Goal: Task Accomplishment & Management: Complete application form

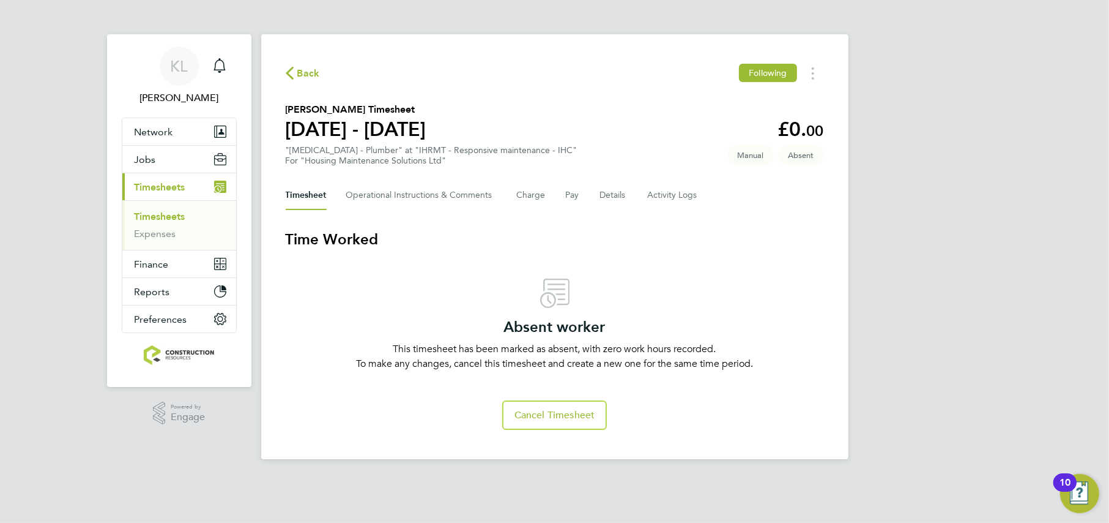
click at [172, 189] on span "Timesheets" at bounding box center [160, 187] width 51 height 12
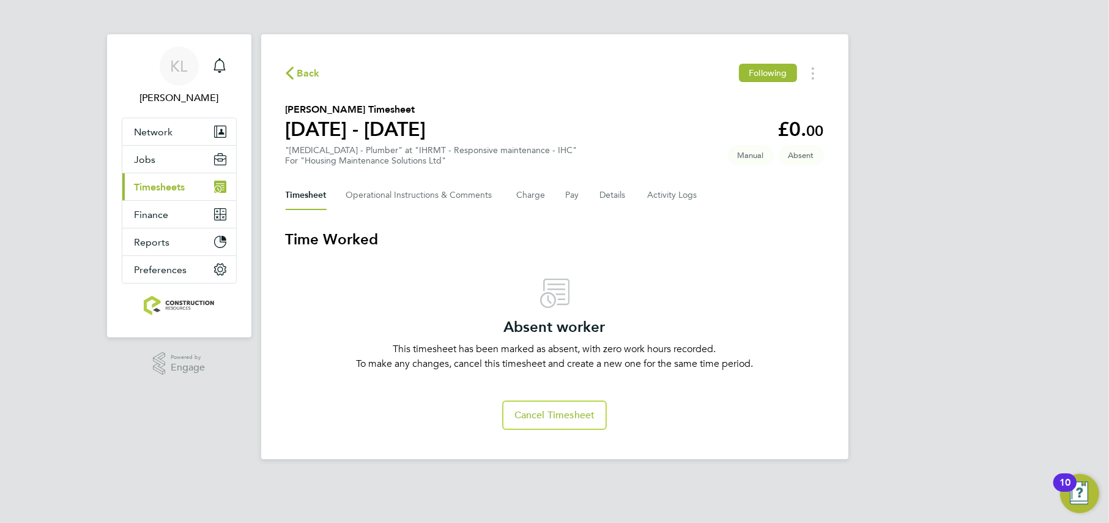
click at [146, 190] on span "Timesheets" at bounding box center [160, 187] width 51 height 12
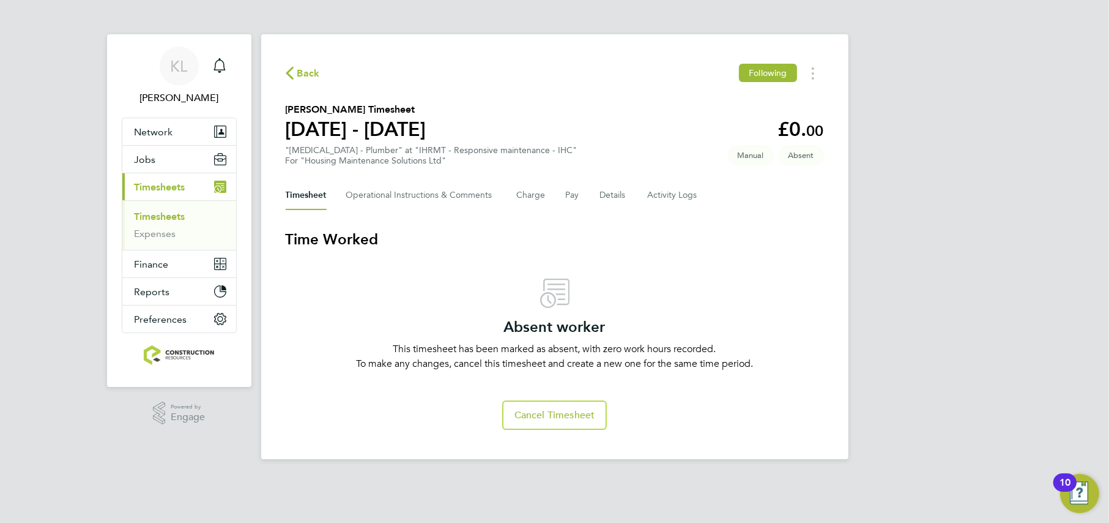
click at [305, 69] on span "Back" at bounding box center [308, 73] width 23 height 15
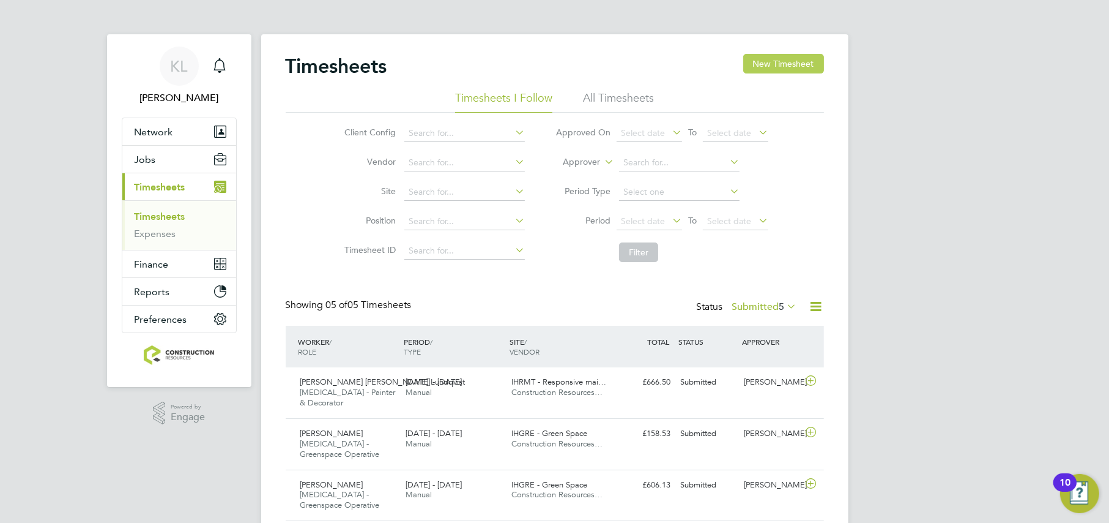
click at [757, 72] on button "New Timesheet" at bounding box center [783, 64] width 81 height 20
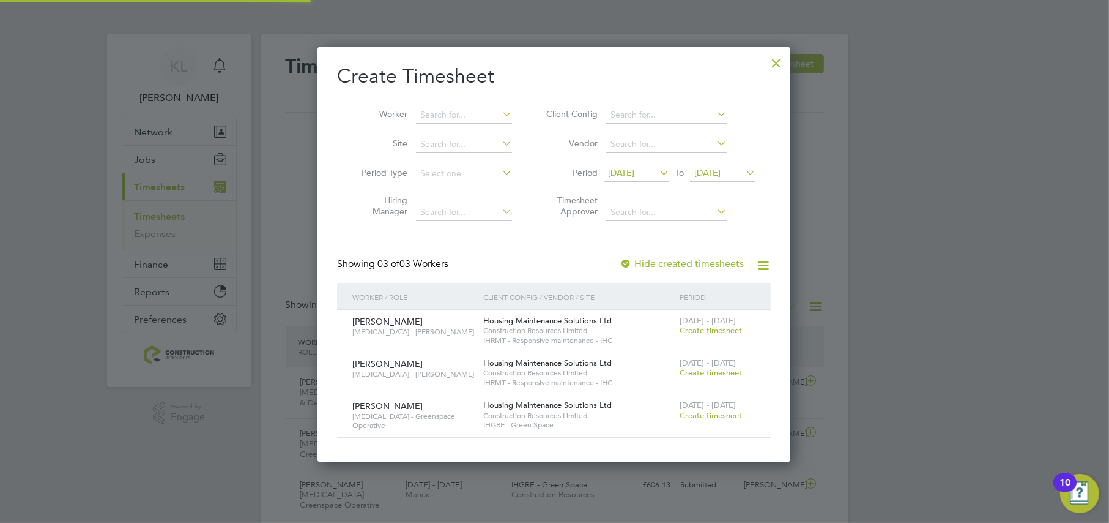
scroll to position [414, 473]
click at [780, 64] on div at bounding box center [776, 60] width 22 height 22
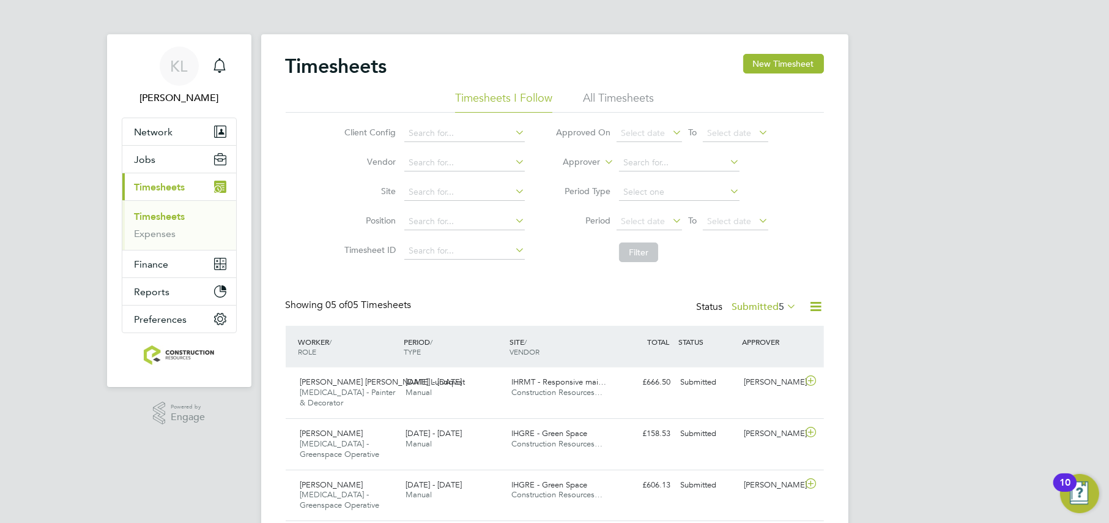
scroll to position [31, 106]
click at [612, 103] on li "All Timesheets" at bounding box center [618, 102] width 71 height 22
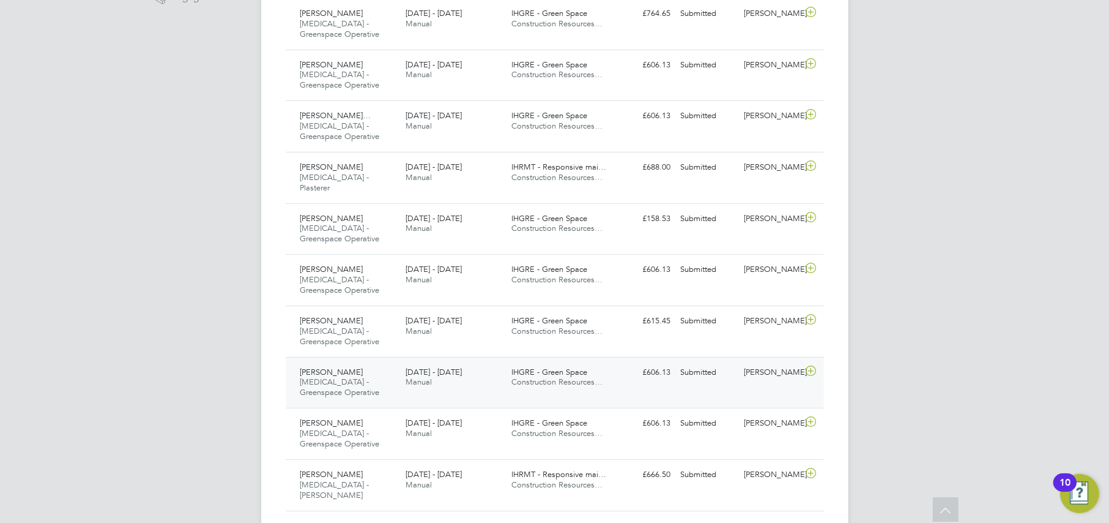
click at [360, 376] on span "[MEDICAL_DATA] - Greenspace Operative" at bounding box center [340, 386] width 80 height 21
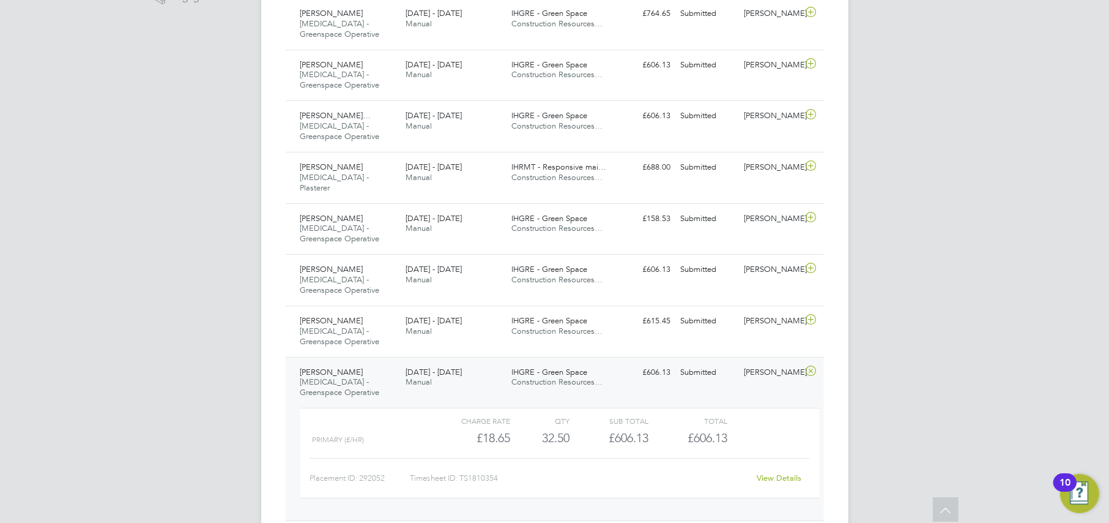
click at [788, 472] on link "View Details" at bounding box center [779, 477] width 45 height 10
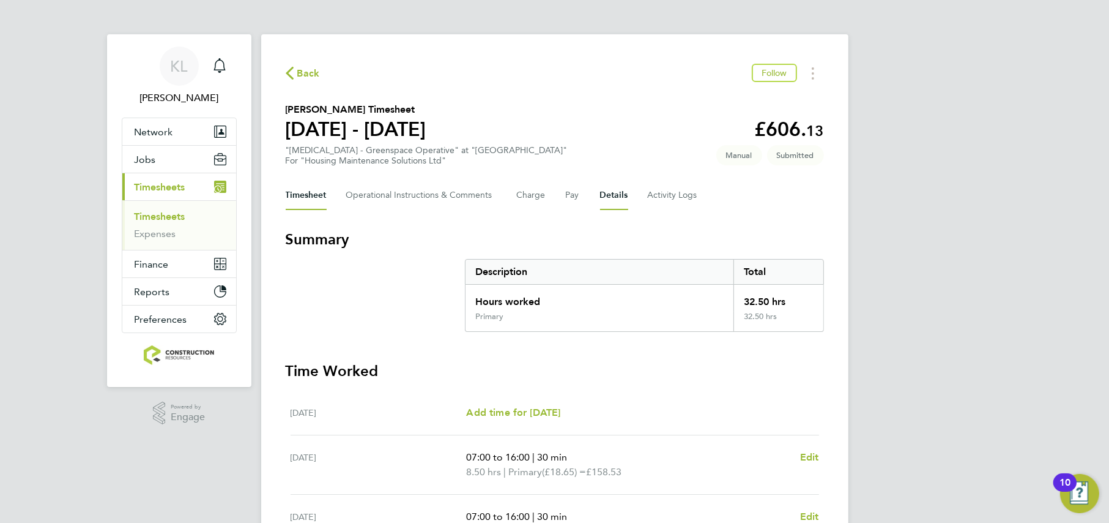
click at [608, 187] on button "Details" at bounding box center [614, 194] width 28 height 29
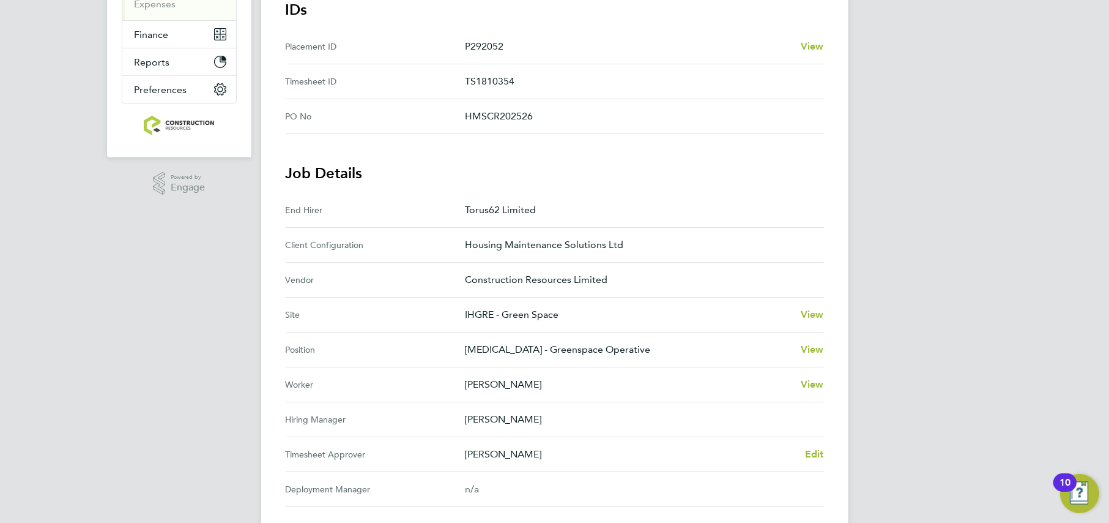
scroll to position [401, 0]
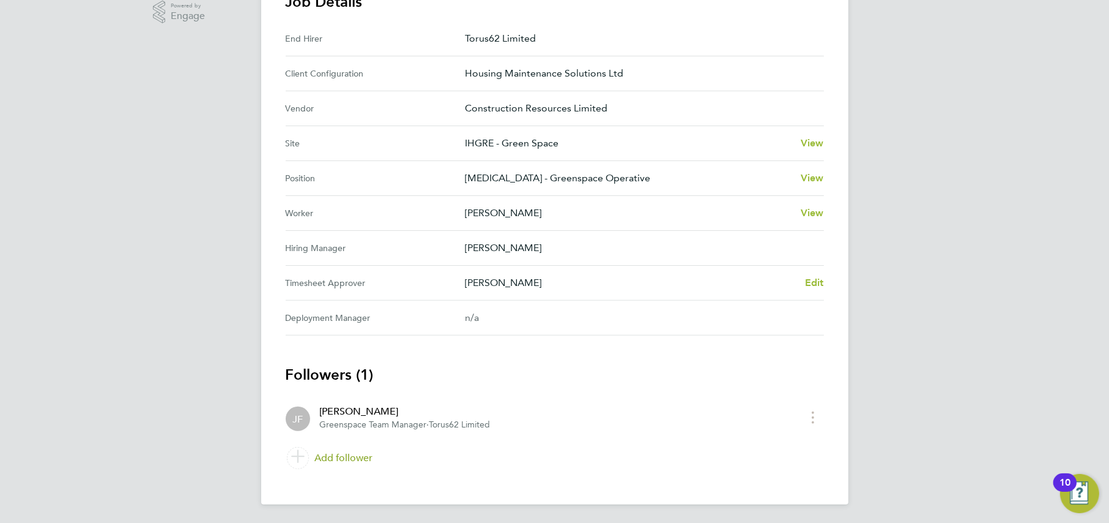
click at [344, 456] on link "Add follower" at bounding box center [555, 458] width 538 height 34
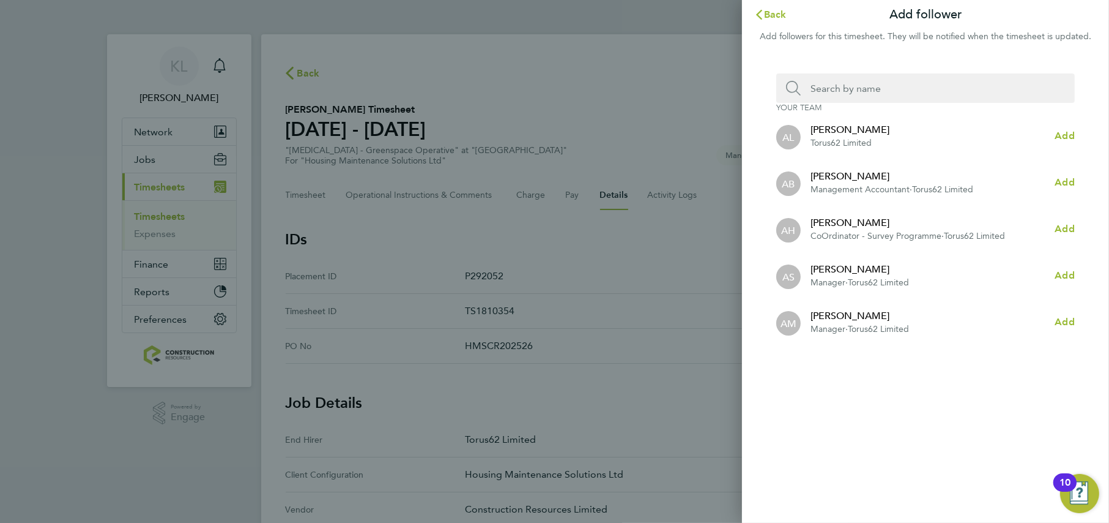
click at [842, 84] on input "Search team member by name:" at bounding box center [930, 87] width 259 height 29
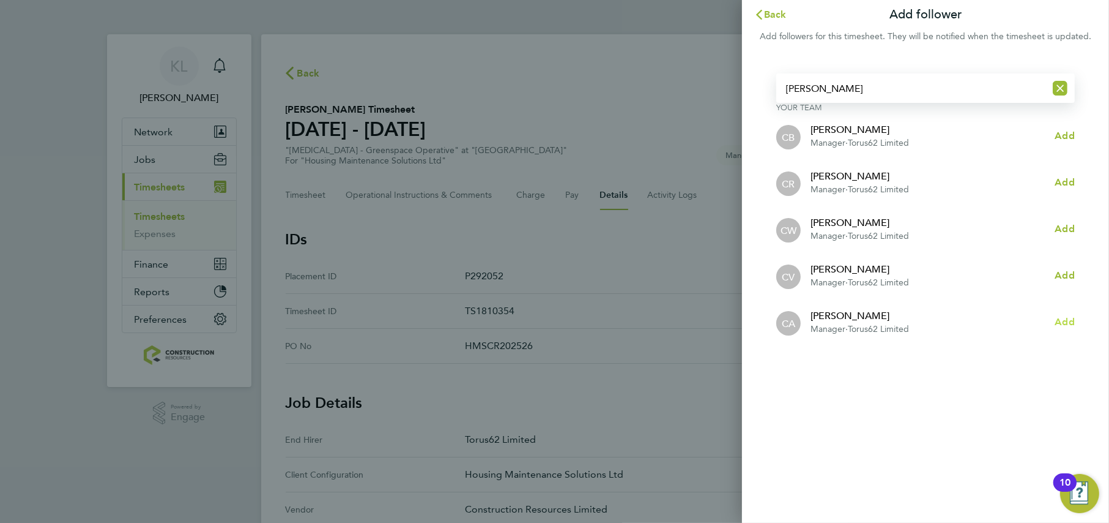
type input "[PERSON_NAME]"
click at [1060, 321] on span "Add" at bounding box center [1065, 322] width 20 height 12
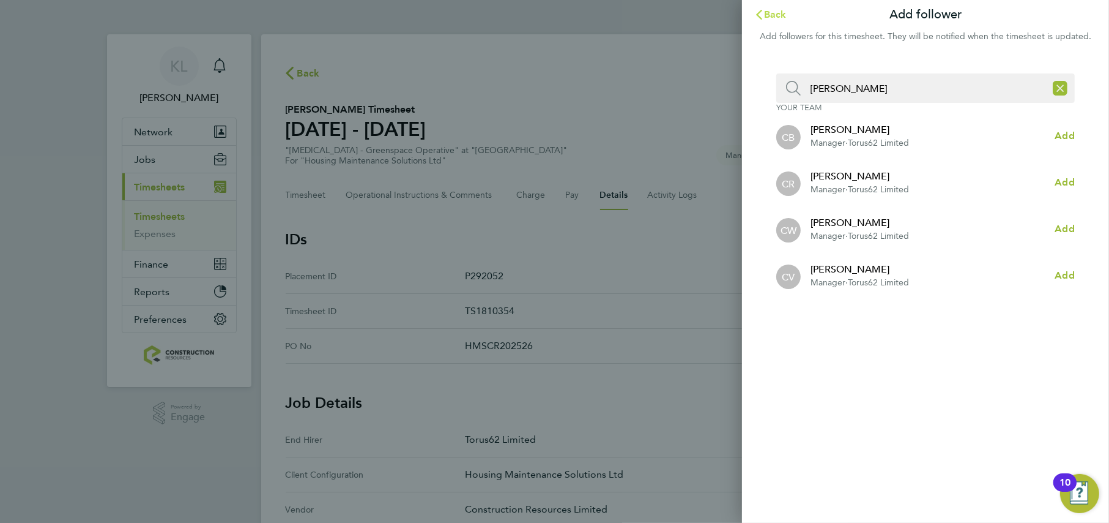
click at [767, 6] on button "Back" at bounding box center [770, 14] width 57 height 24
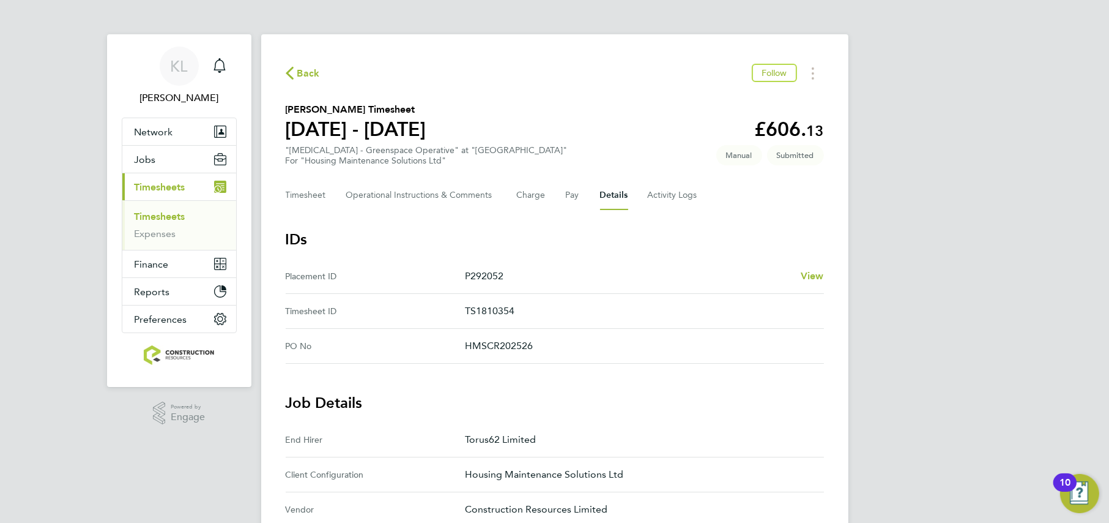
click at [307, 71] on span "Back" at bounding box center [308, 73] width 23 height 15
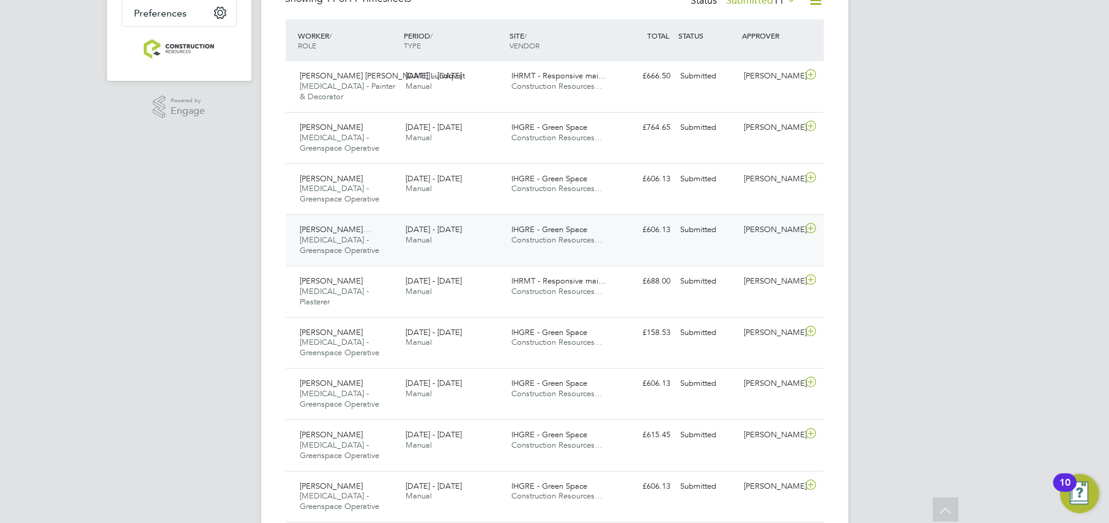
click at [533, 239] on div "IHGRE - Green Space Construction Resources…" at bounding box center [560, 235] width 106 height 31
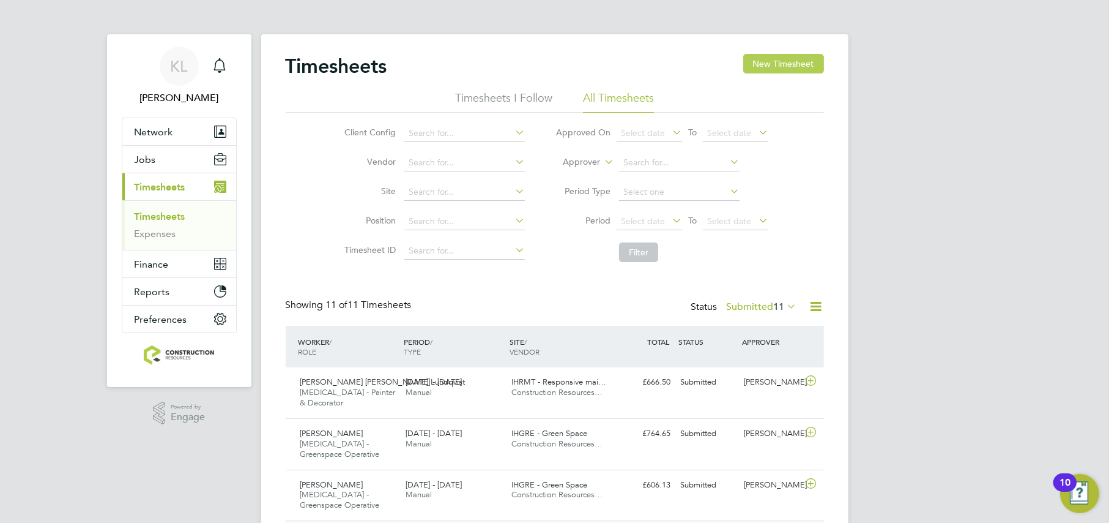
click at [774, 59] on button "New Timesheet" at bounding box center [783, 64] width 81 height 20
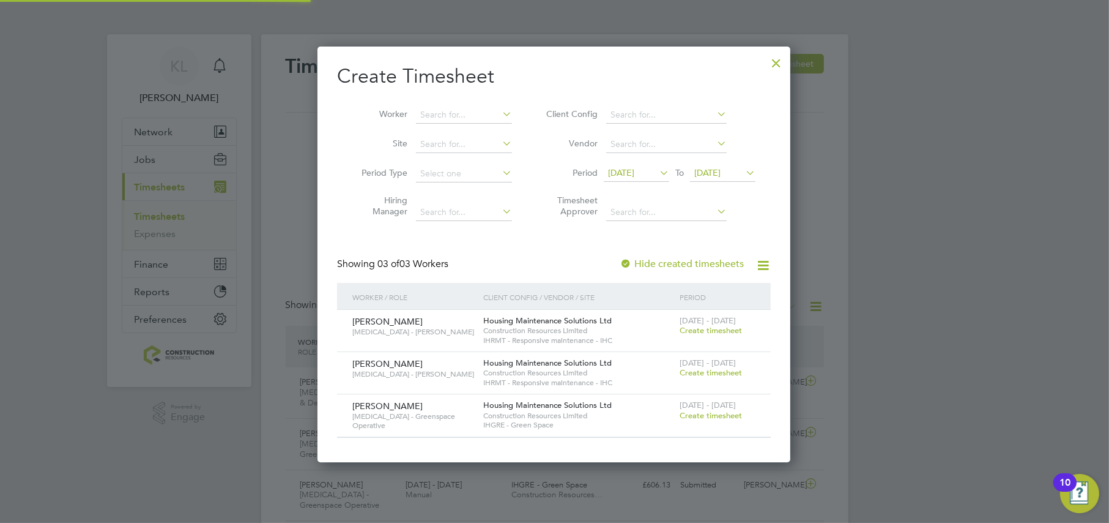
scroll to position [414, 473]
click at [683, 374] on span "Create timesheet" at bounding box center [711, 372] width 62 height 10
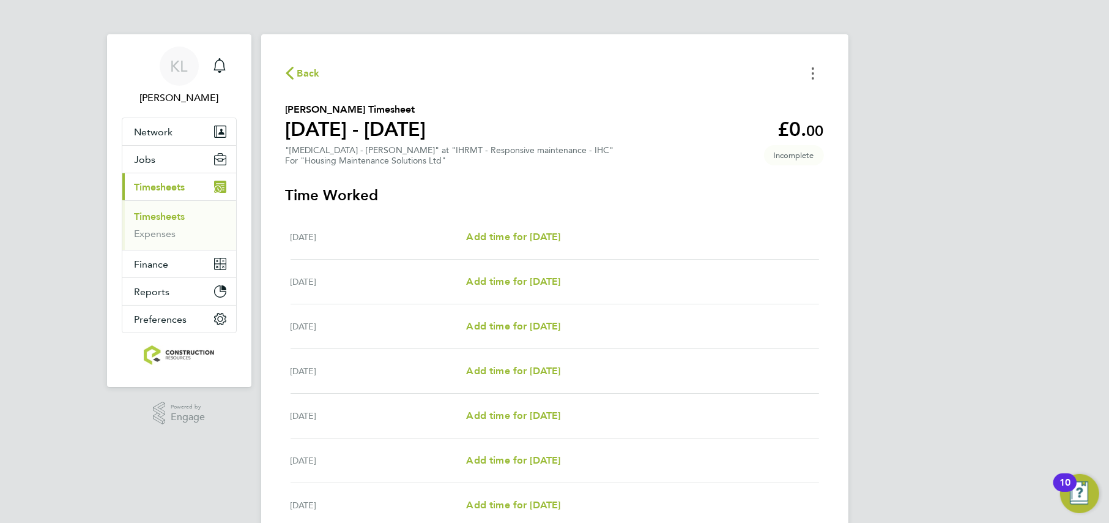
click at [806, 65] on button "Timesheets Menu" at bounding box center [813, 73] width 22 height 19
click at [693, 94] on button "Mark as absent" at bounding box center [750, 100] width 147 height 24
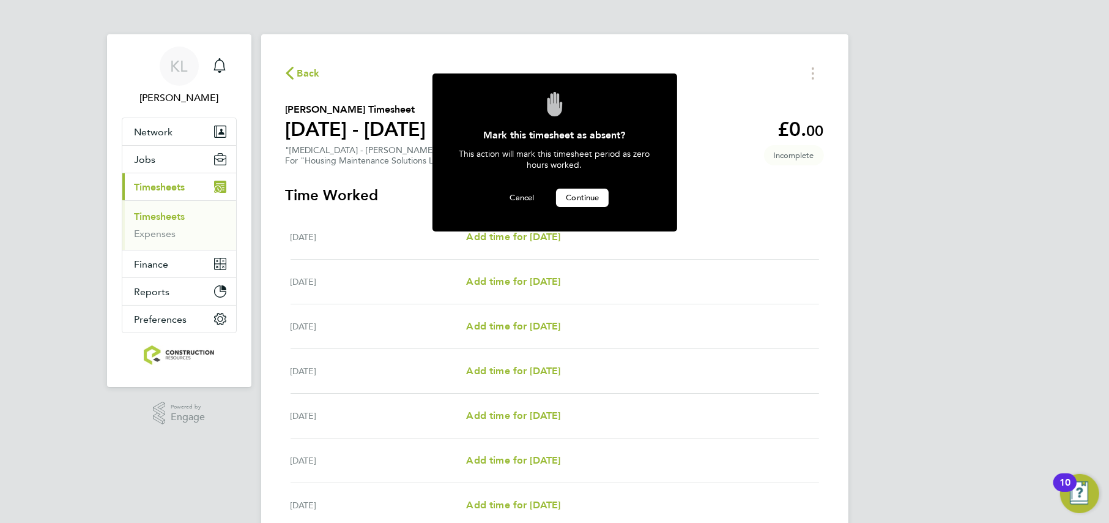
click at [582, 193] on span "Continue" at bounding box center [582, 197] width 33 height 10
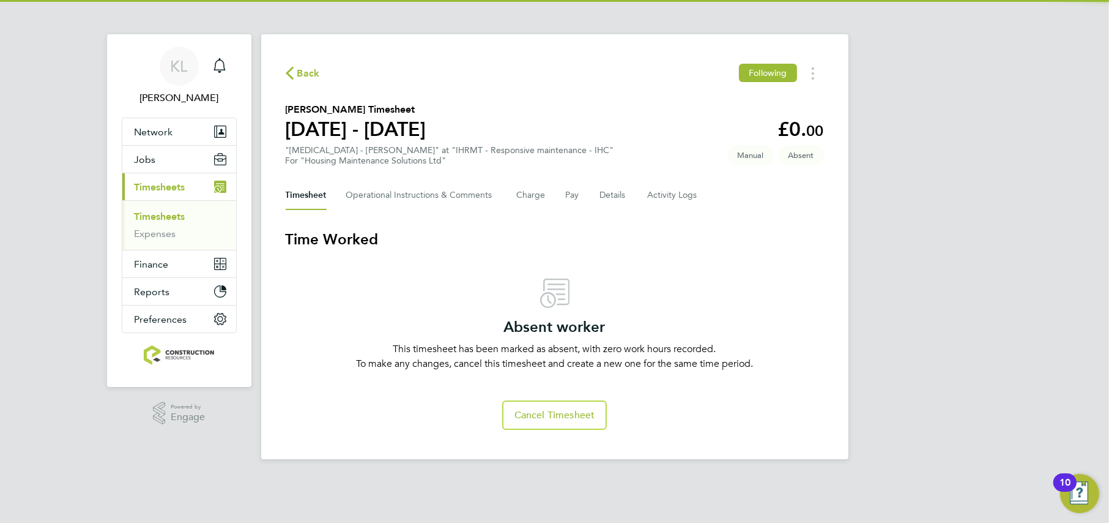
click at [297, 67] on span "Back" at bounding box center [308, 73] width 23 height 15
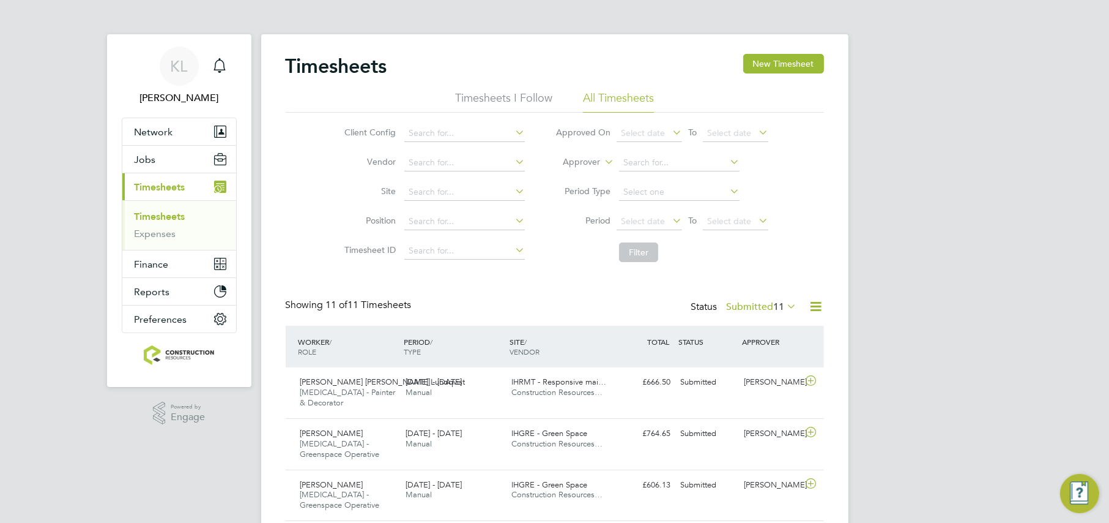
scroll to position [40, 106]
drag, startPoint x: 791, startPoint y: 56, endPoint x: 743, endPoint y: 64, distance: 48.5
click at [791, 56] on button "New Timesheet" at bounding box center [783, 64] width 81 height 20
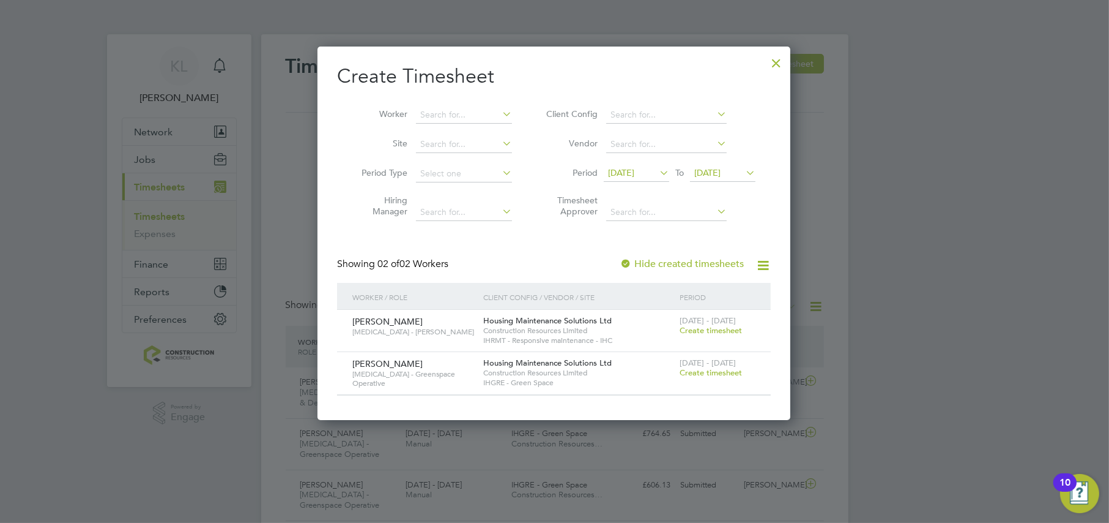
click at [698, 371] on span "Create timesheet" at bounding box center [711, 372] width 62 height 10
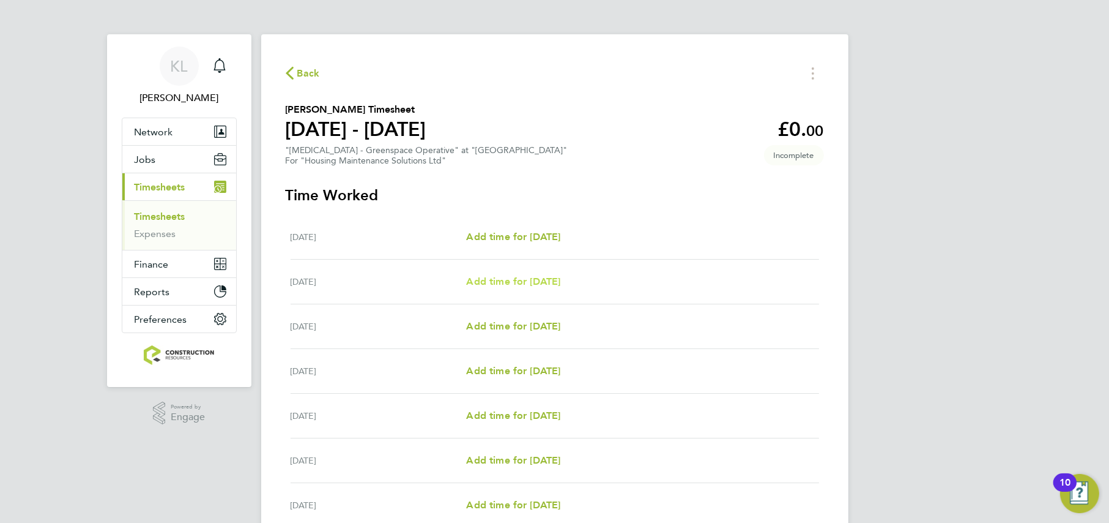
click at [502, 275] on span "Add time for [DATE]" at bounding box center [513, 281] width 94 height 12
select select "30"
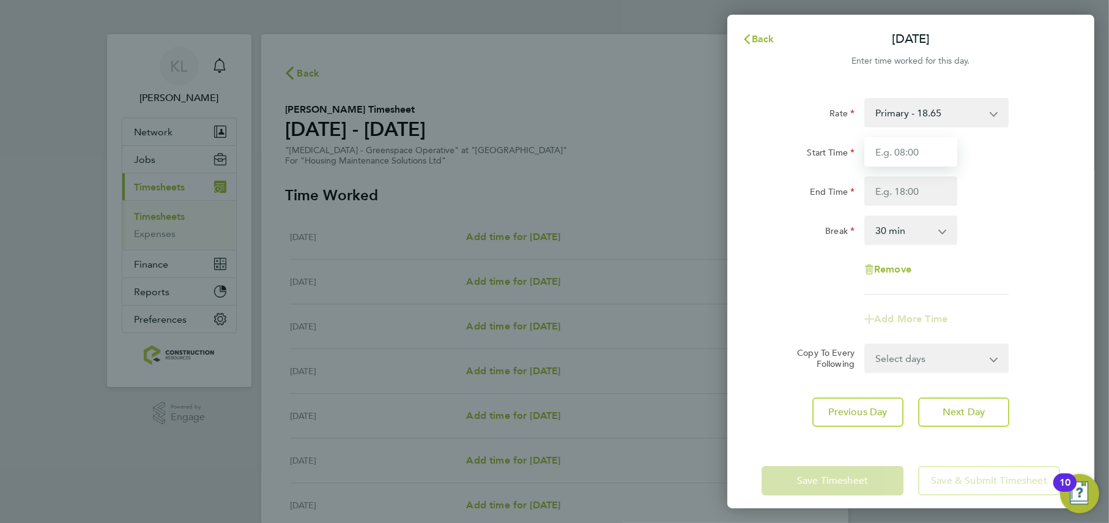
click at [912, 146] on input "Start Time" at bounding box center [911, 151] width 93 height 29
type input "0"
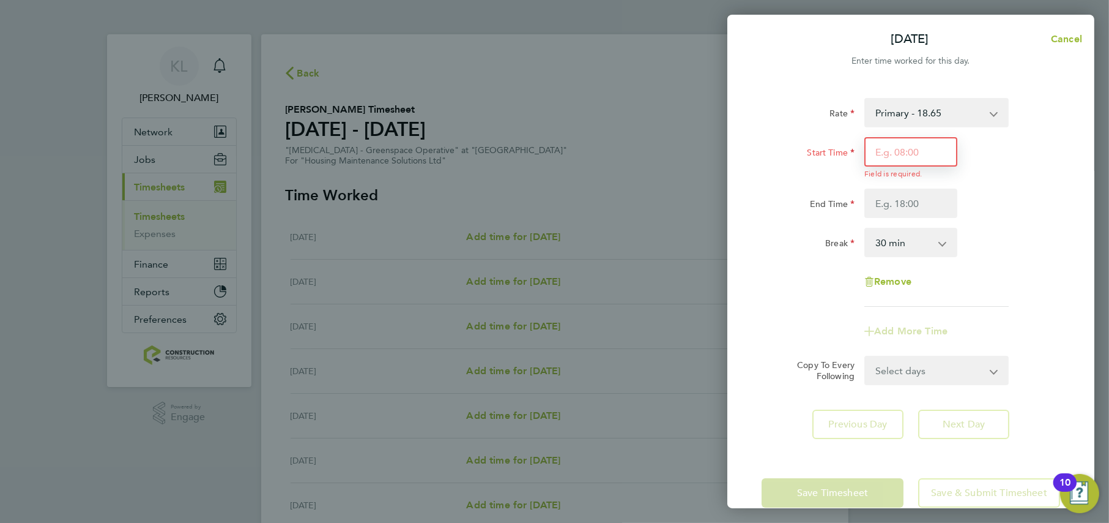
drag, startPoint x: 883, startPoint y: 145, endPoint x: 888, endPoint y: 156, distance: 12.3
click at [883, 145] on input "Start Time" at bounding box center [911, 151] width 93 height 29
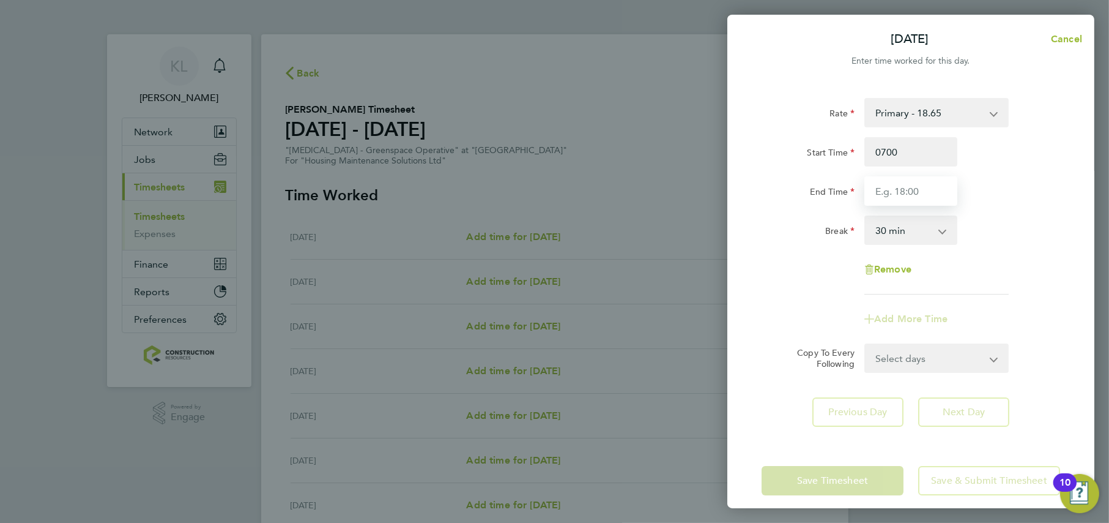
type input "07:00"
type input "16:00"
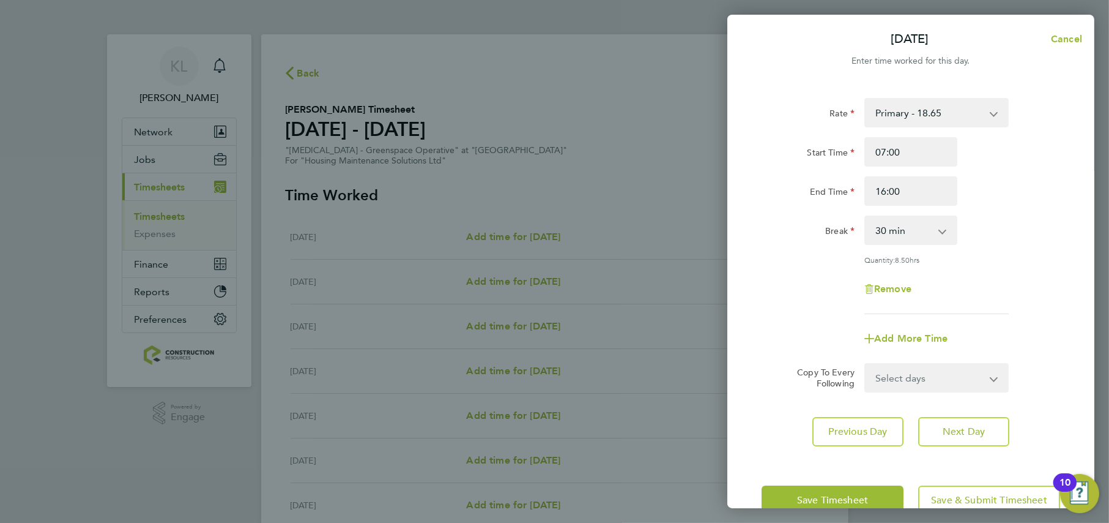
click at [962, 427] on div "Rate Primary - 18.65 Start Time 07:00 End Time 16:00 Break 0 min 15 min 30 min …" at bounding box center [911, 272] width 367 height 378
click at [951, 436] on span "Next Day" at bounding box center [964, 431] width 42 height 12
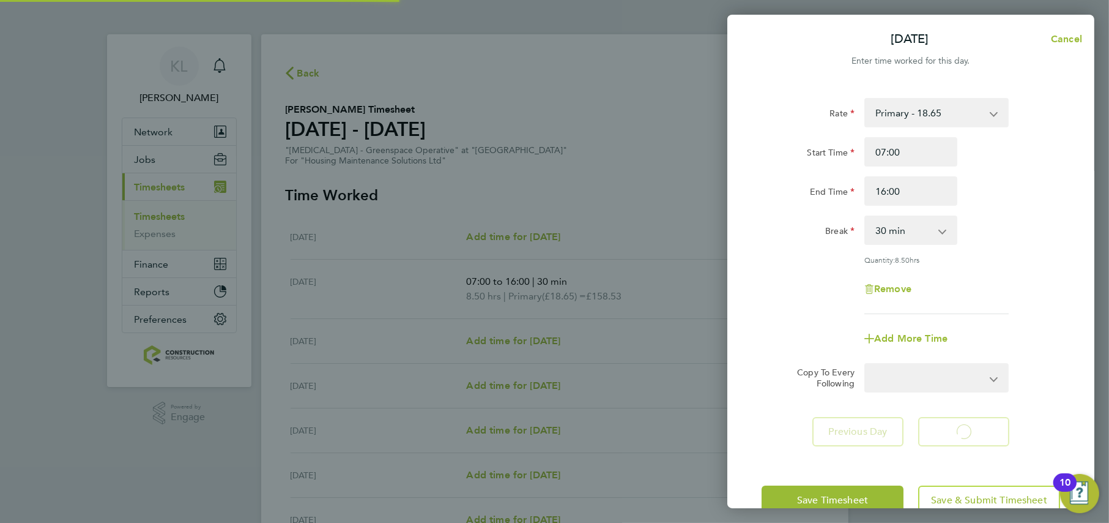
select select "30"
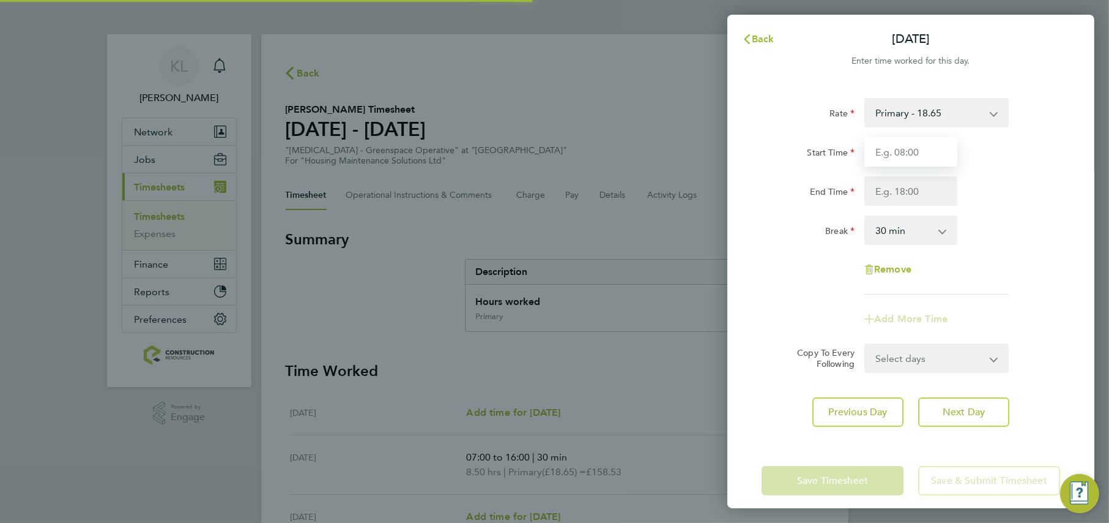
click at [888, 155] on input "Start Time" at bounding box center [911, 151] width 93 height 29
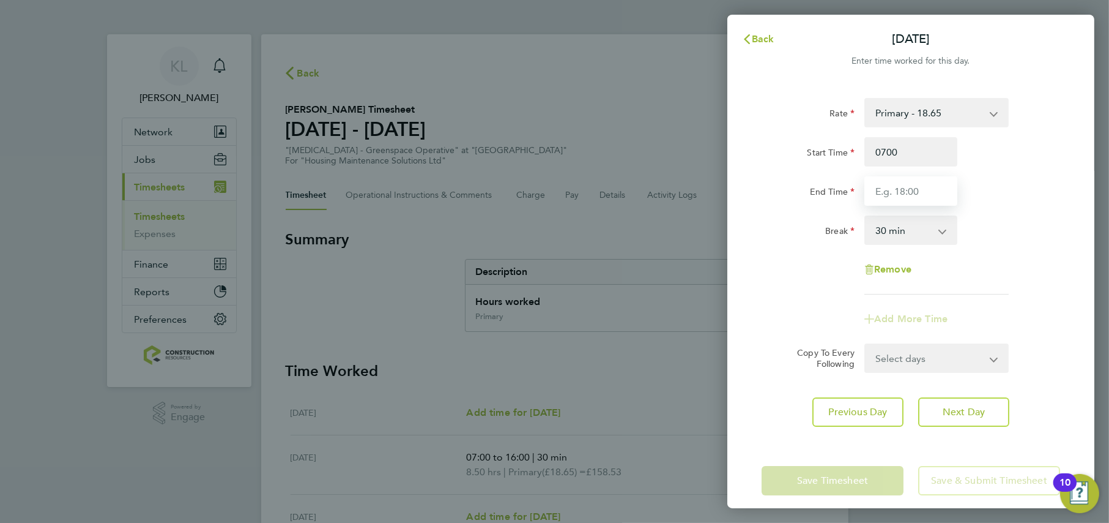
type input "07:00"
type input "16:00"
click at [967, 420] on app-form-button "Next Day" at bounding box center [960, 411] width 99 height 29
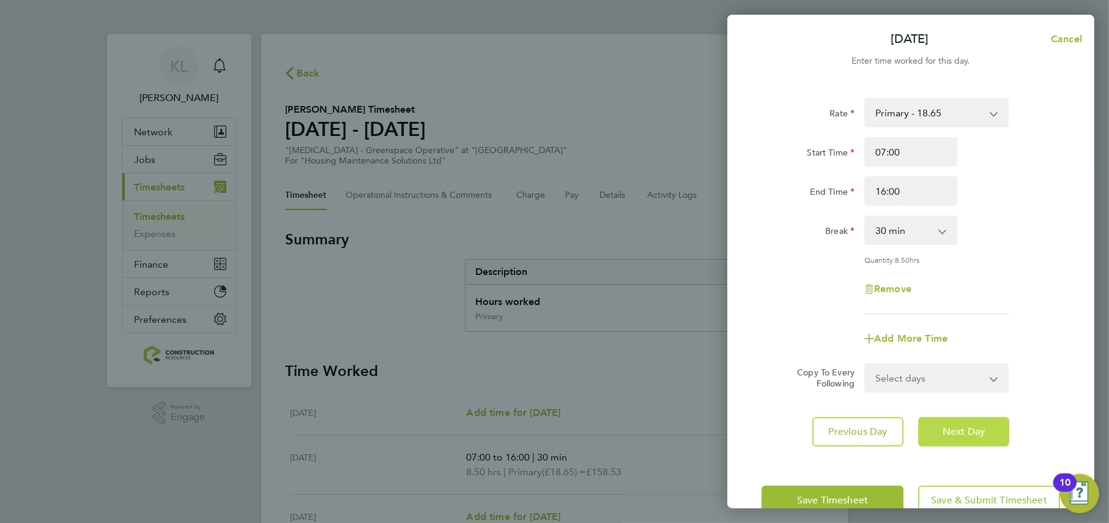
click at [967, 428] on span "Next Day" at bounding box center [964, 431] width 42 height 12
select select "30"
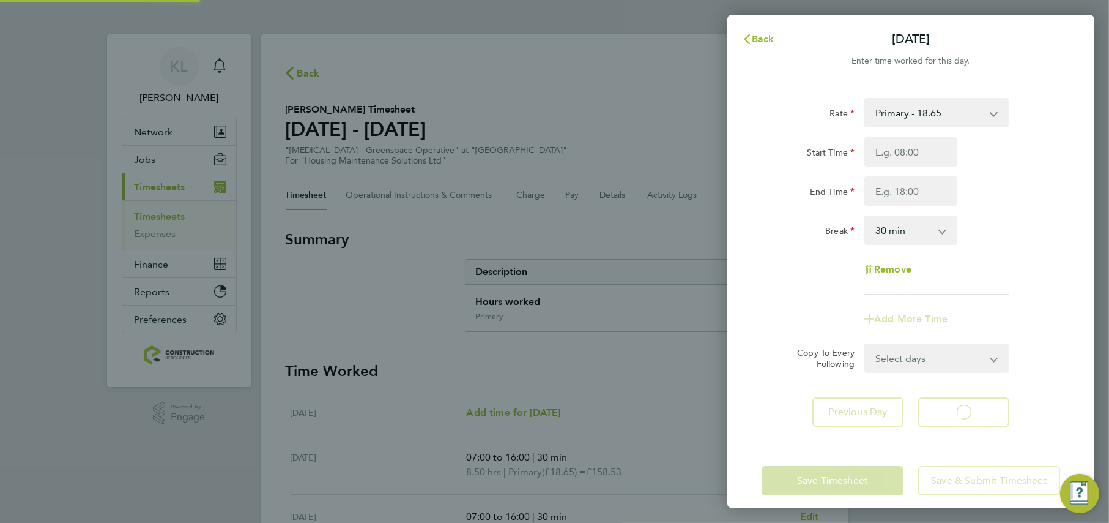
select select "30"
click at [896, 163] on input "Start Time" at bounding box center [911, 151] width 93 height 29
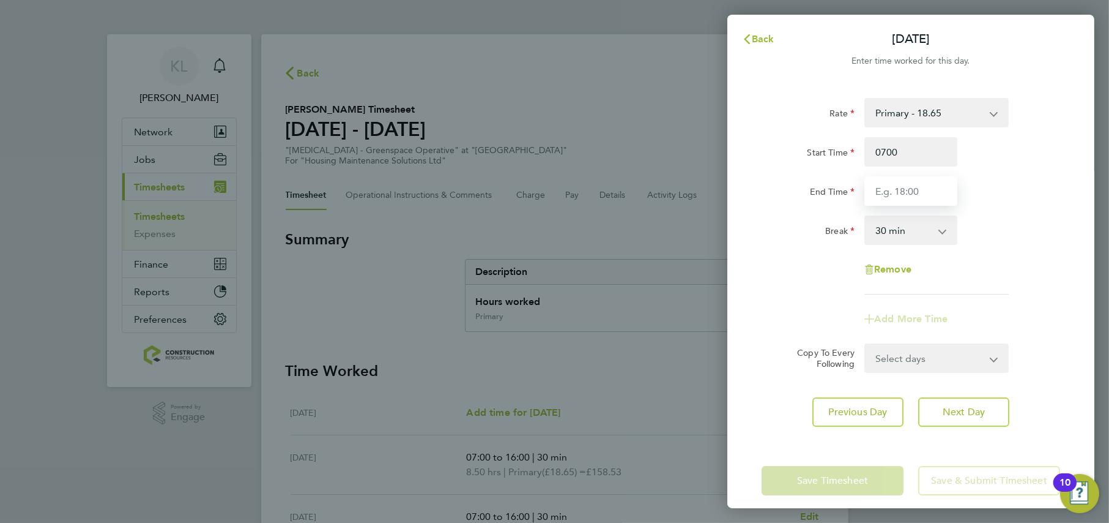
type input "07:00"
type input "16:00"
click at [945, 420] on app-form-button "Next Day" at bounding box center [960, 411] width 99 height 29
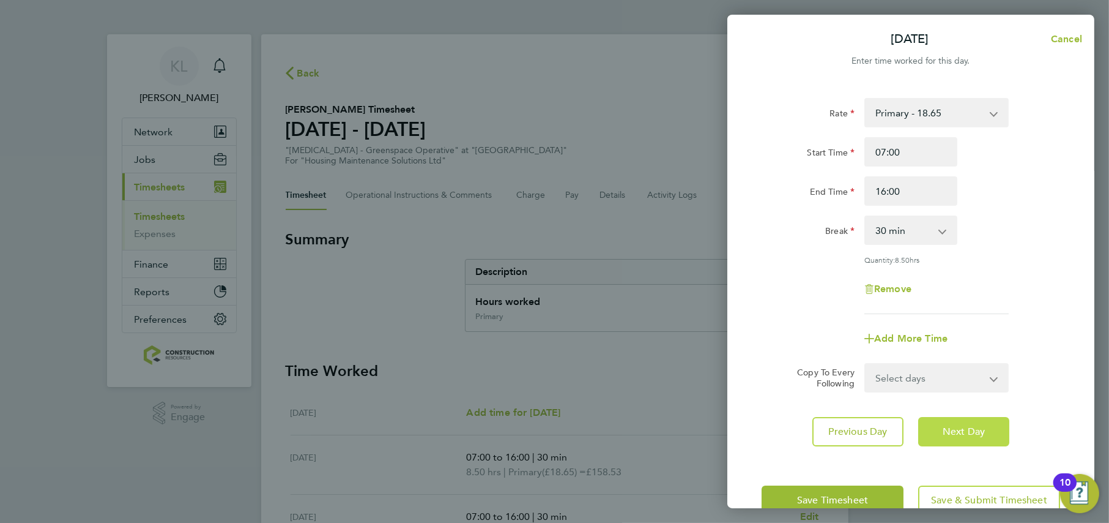
click at [945, 425] on span "Next Day" at bounding box center [964, 431] width 42 height 12
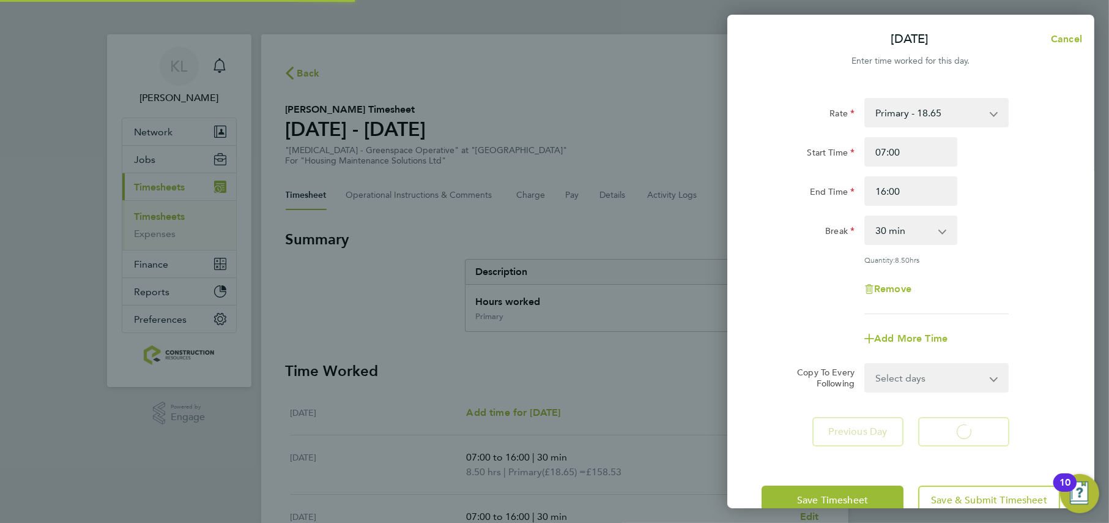
select select "30"
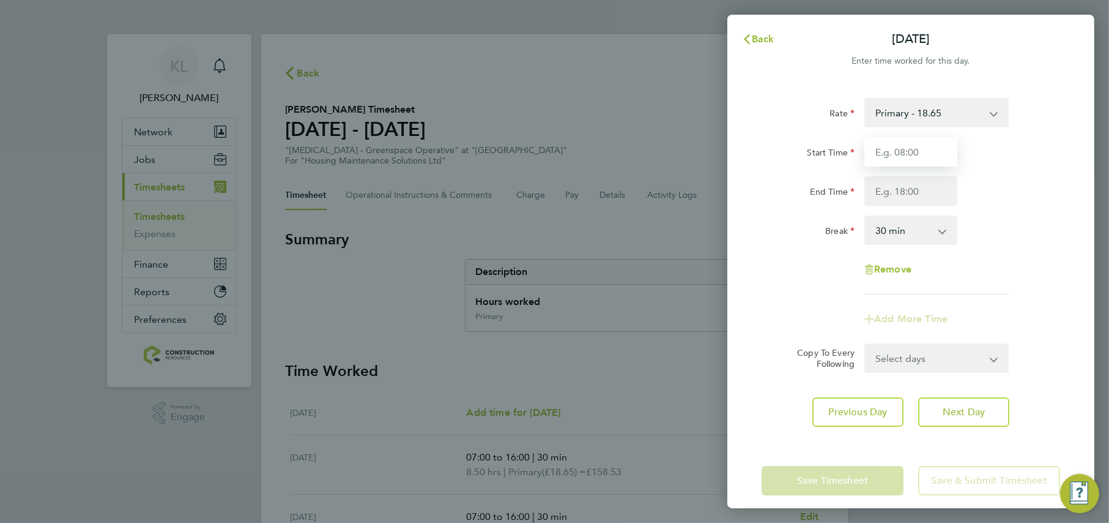
click at [894, 154] on input "Start Time" at bounding box center [911, 151] width 93 height 29
type input "07:00"
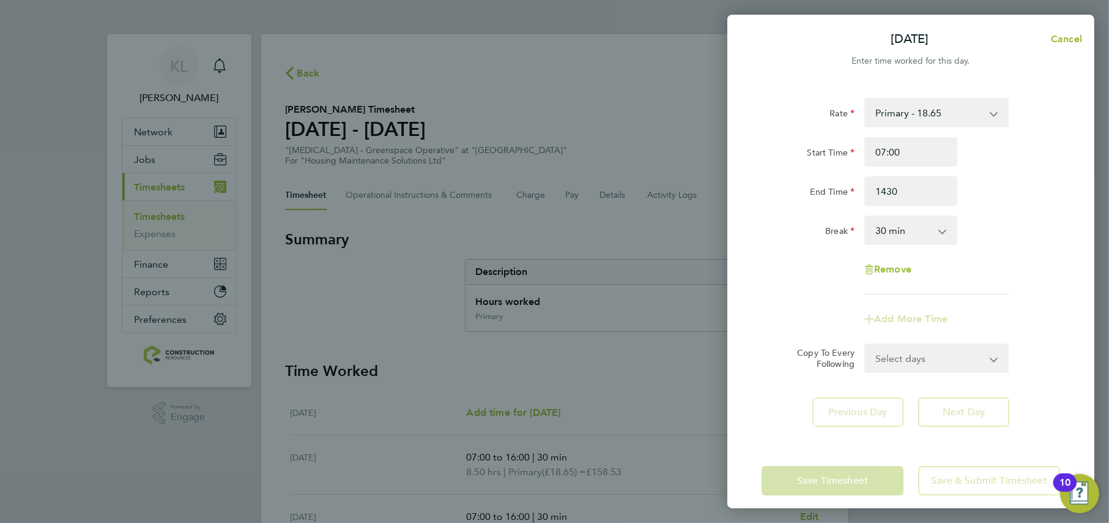
type input "14:30"
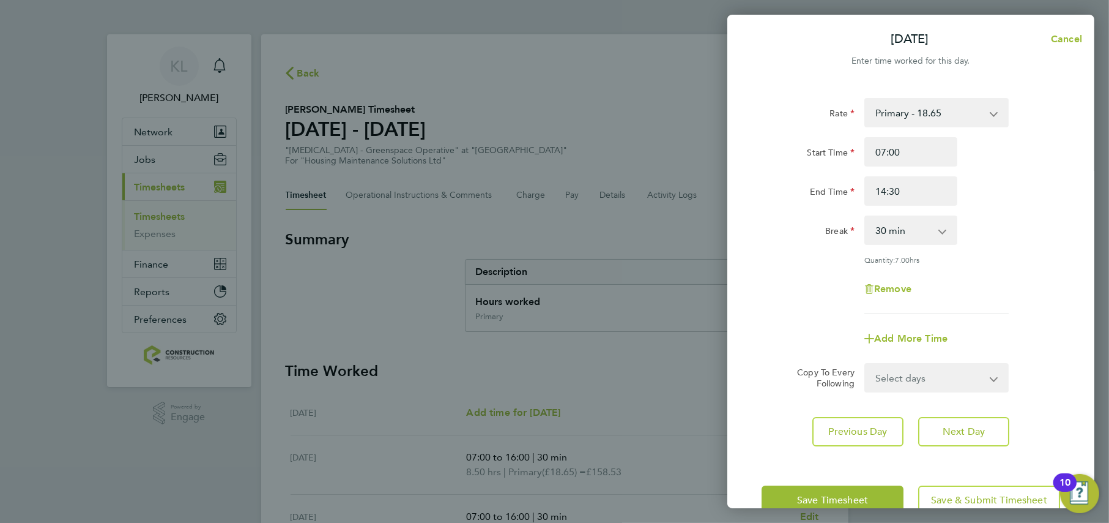
click at [854, 488] on app-form-button "Save Timesheet" at bounding box center [836, 499] width 149 height 29
click at [851, 494] on span "Save Timesheet" at bounding box center [832, 500] width 71 height 12
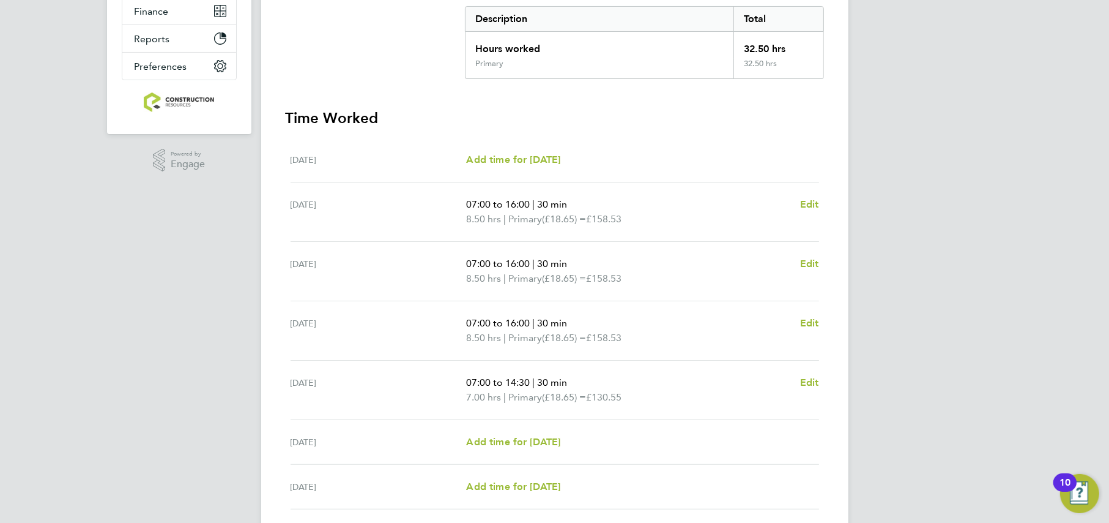
scroll to position [346, 0]
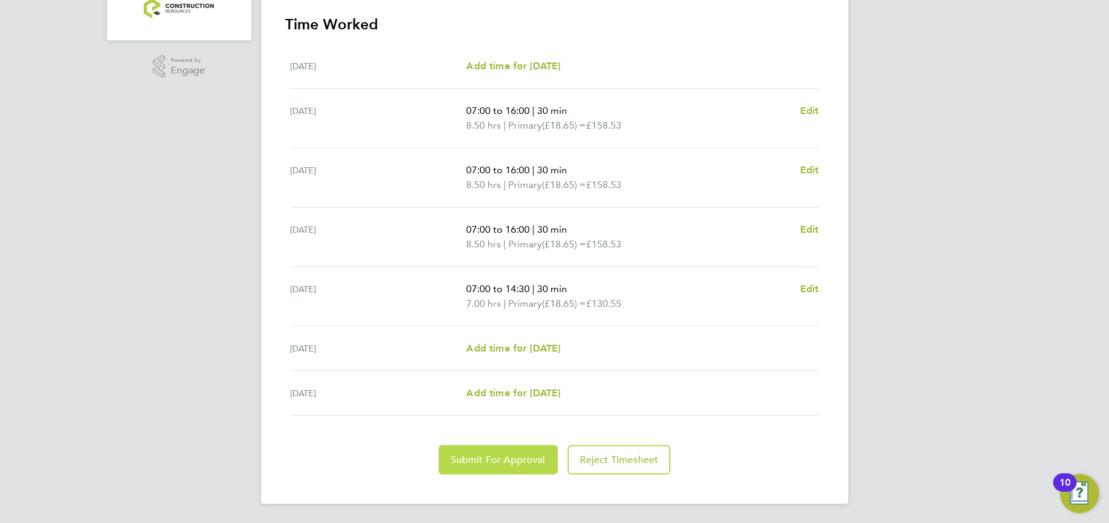
click at [514, 463] on span "Submit For Approval" at bounding box center [498, 459] width 95 height 12
